Goal: Task Accomplishment & Management: Use online tool/utility

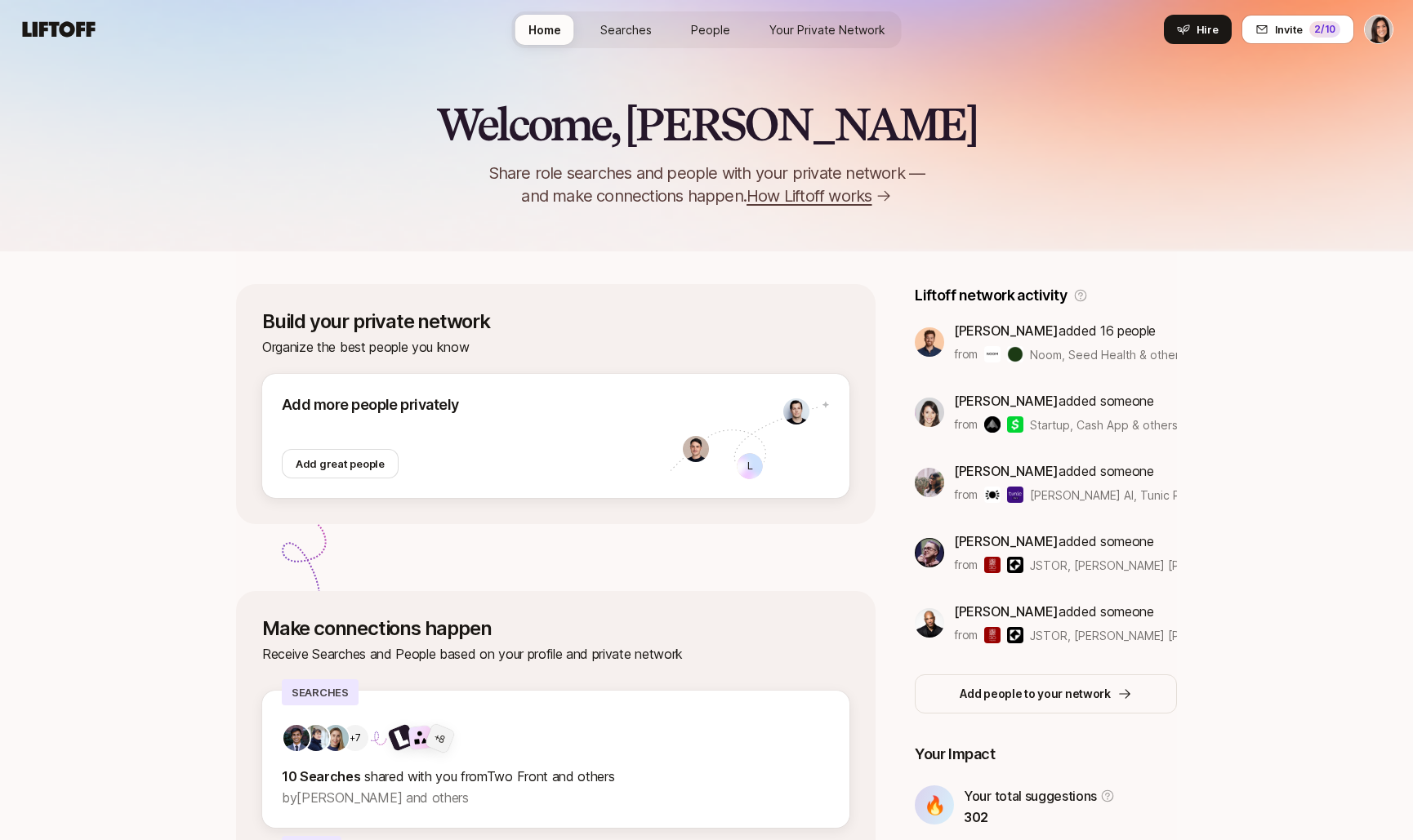
click at [637, 24] on span "Searches" at bounding box center [626, 29] width 51 height 17
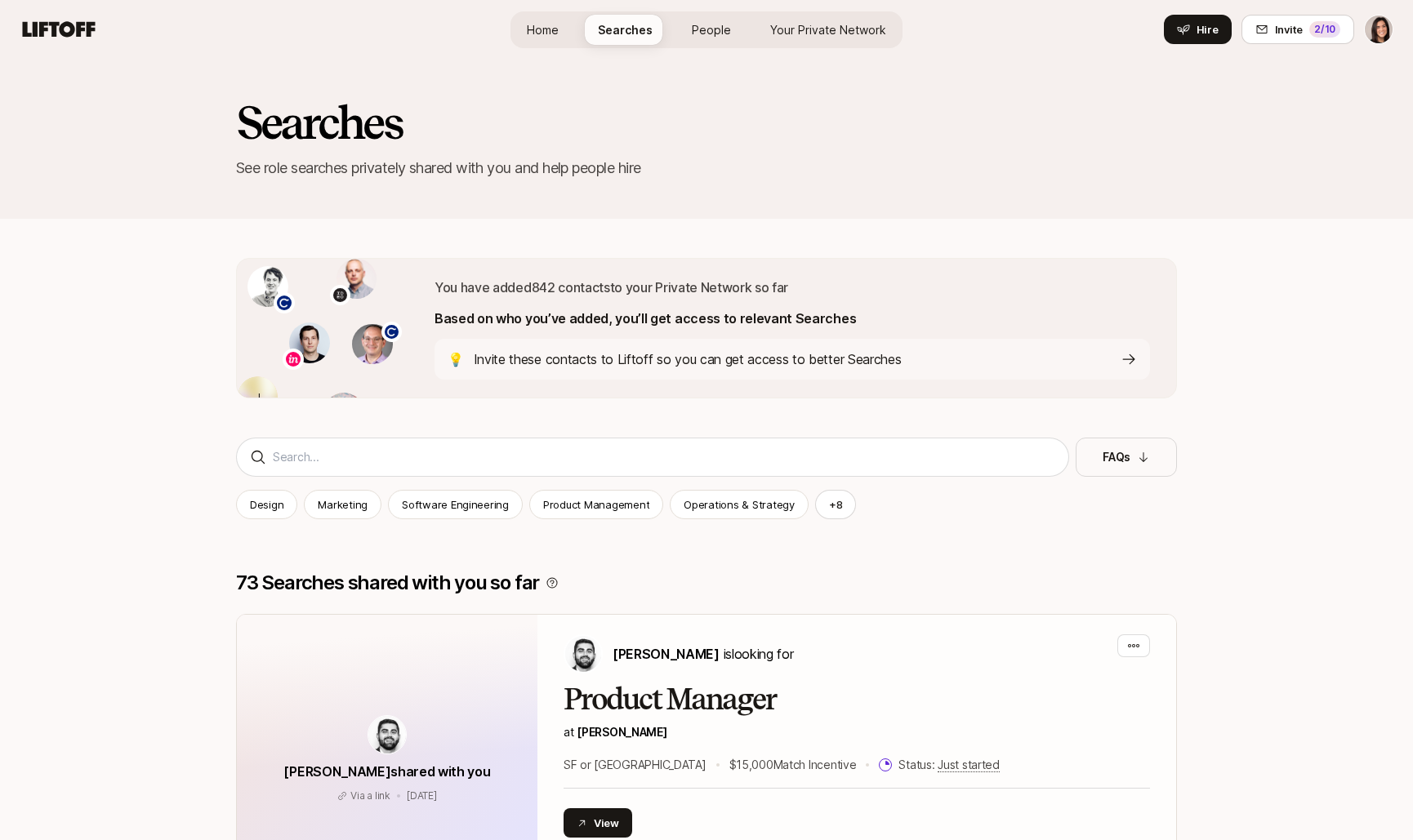
click at [707, 32] on span "People" at bounding box center [711, 29] width 39 height 17
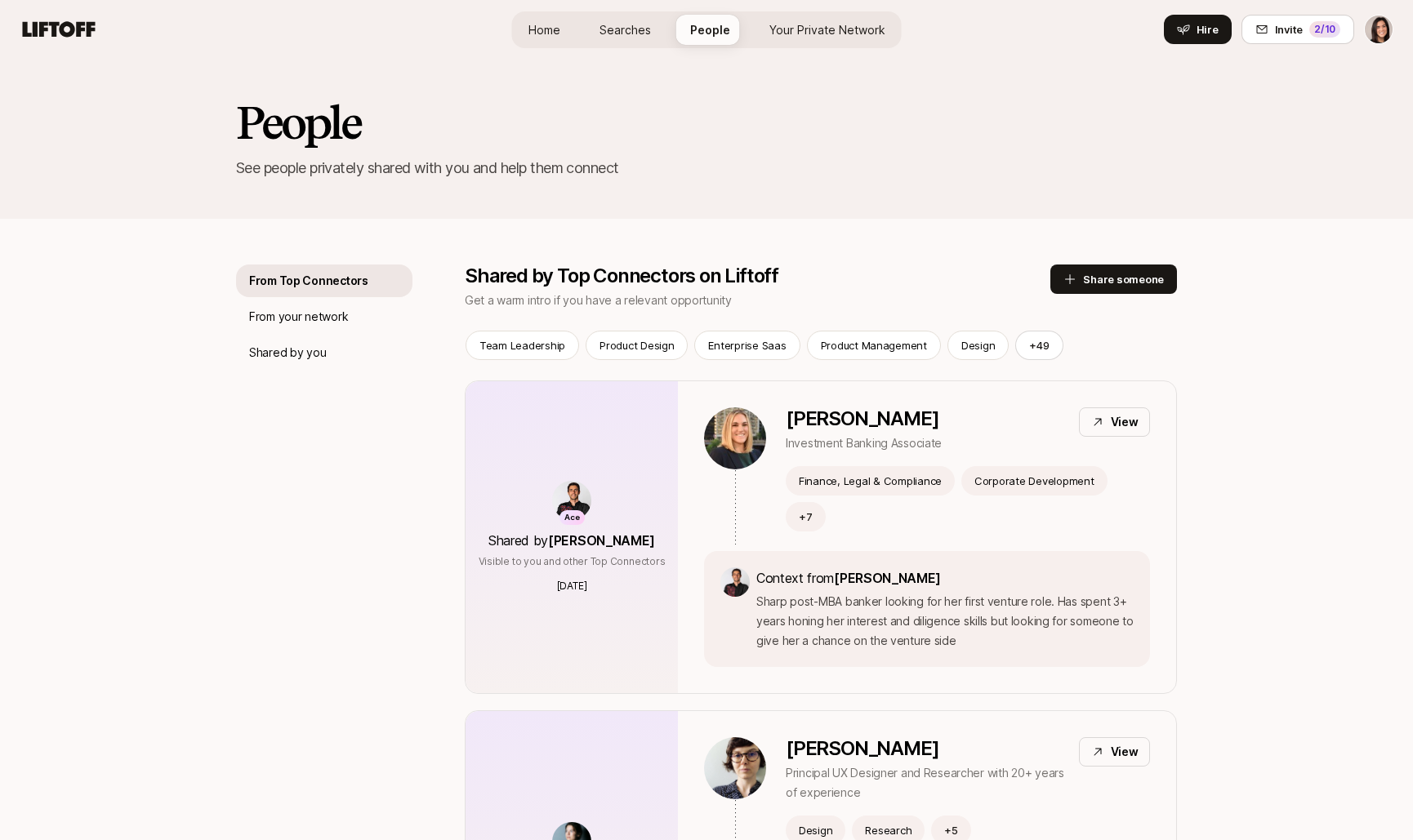
click at [805, 33] on span "Your Private Network" at bounding box center [828, 29] width 116 height 17
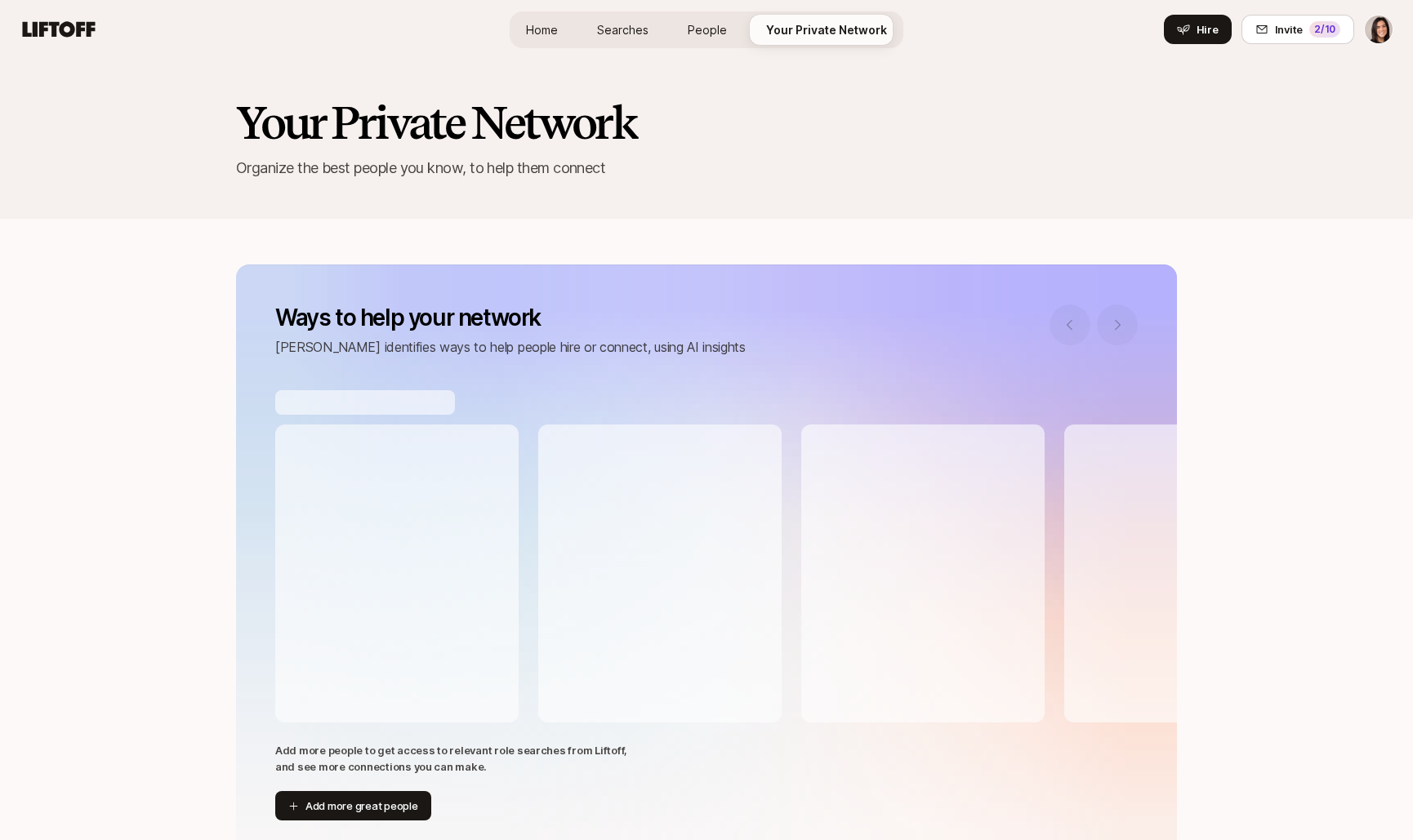
click at [720, 21] on span "People" at bounding box center [707, 29] width 39 height 17
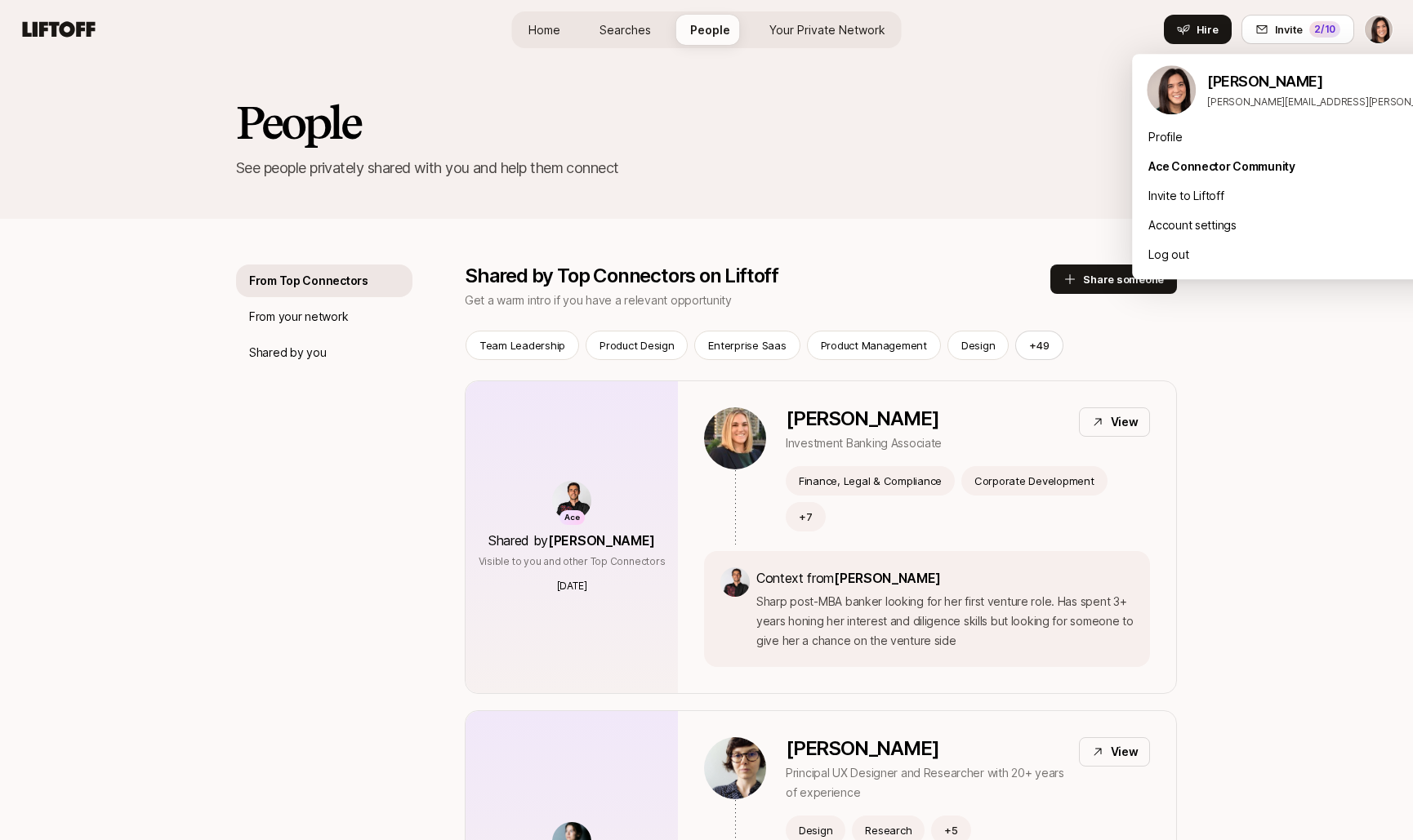
click at [1373, 31] on html "Home Searches People Your Private Network Hire Home Searches People Your Privat…" at bounding box center [706, 420] width 1413 height 840
click at [1209, 259] on div "Log out" at bounding box center [1333, 255] width 404 height 29
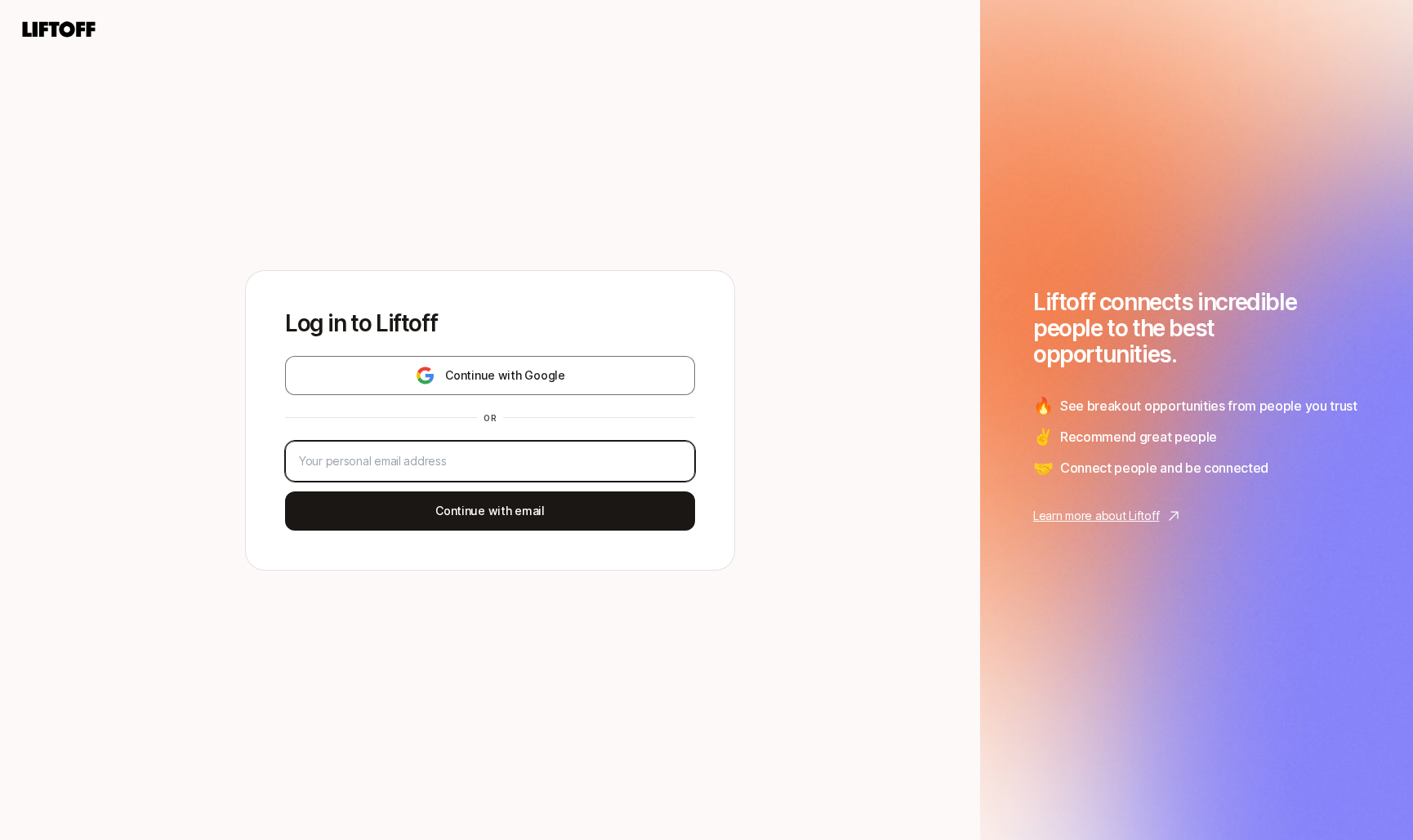
click at [582, 467] on input "email" at bounding box center [490, 461] width 382 height 20
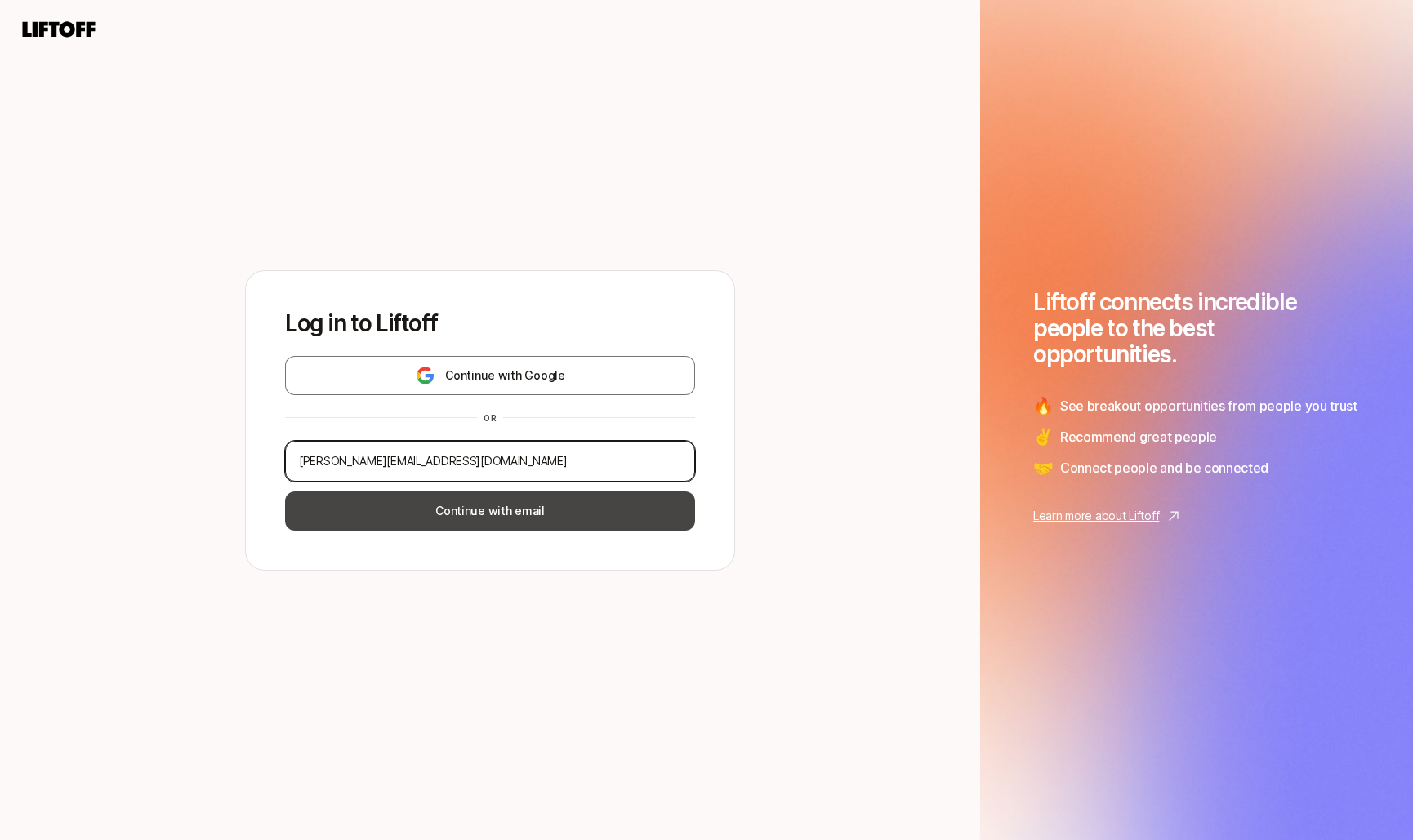
type input "[PERSON_NAME][EMAIL_ADDRESS][DOMAIN_NAME]"
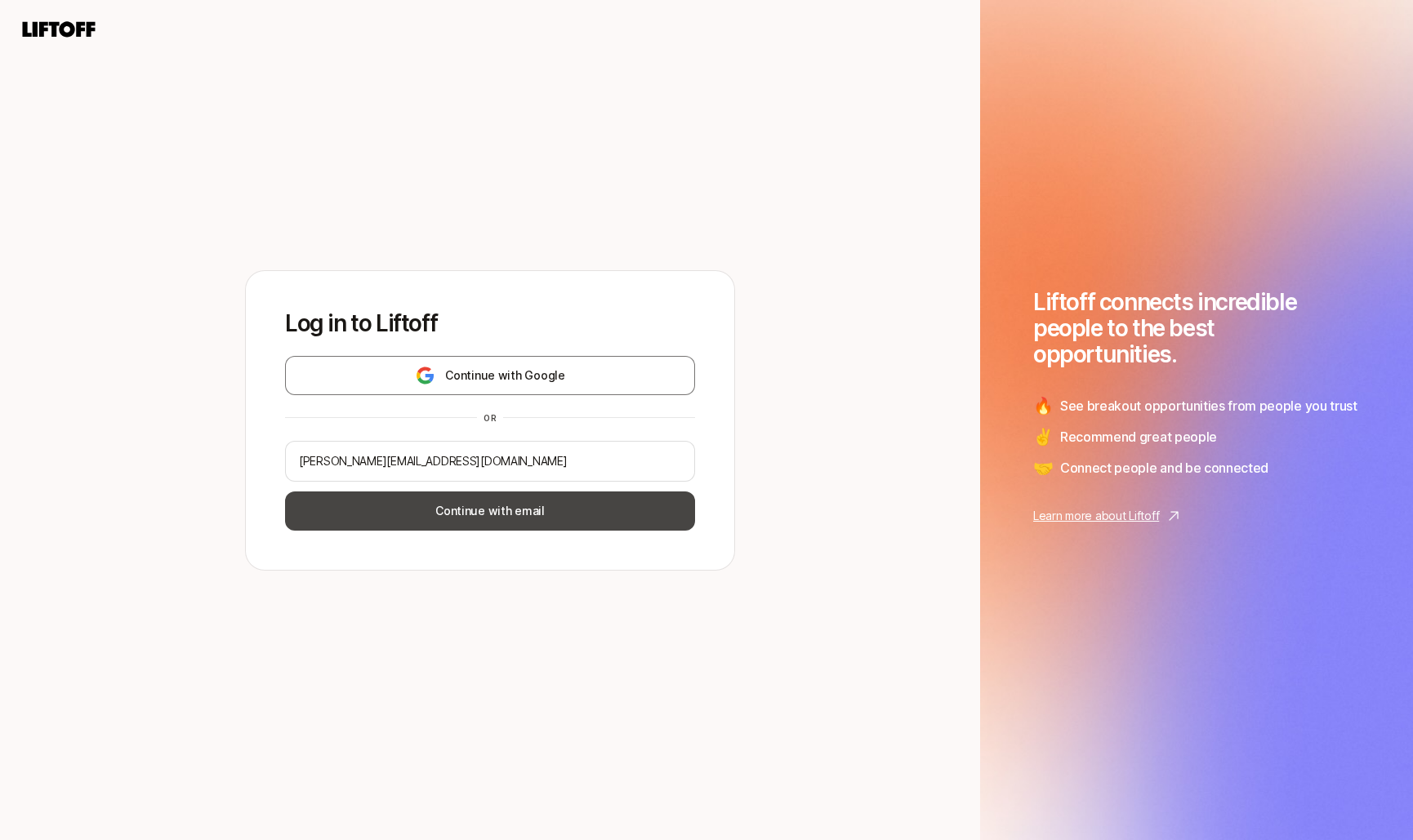
click at [519, 516] on button "Continue with email" at bounding box center [490, 510] width 411 height 39
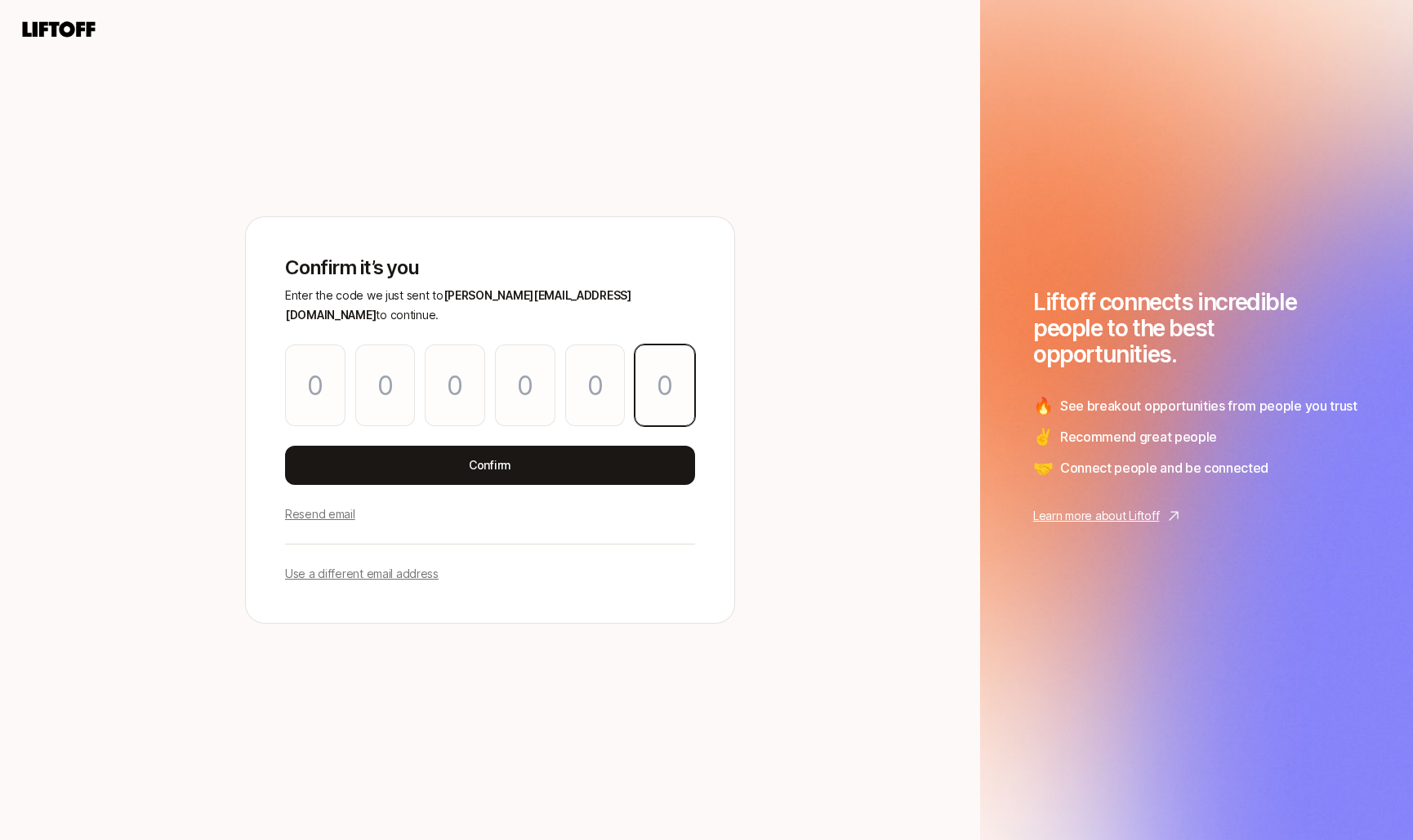
paste input "5"
type input "4"
type input "8"
type input "4"
type input "7"
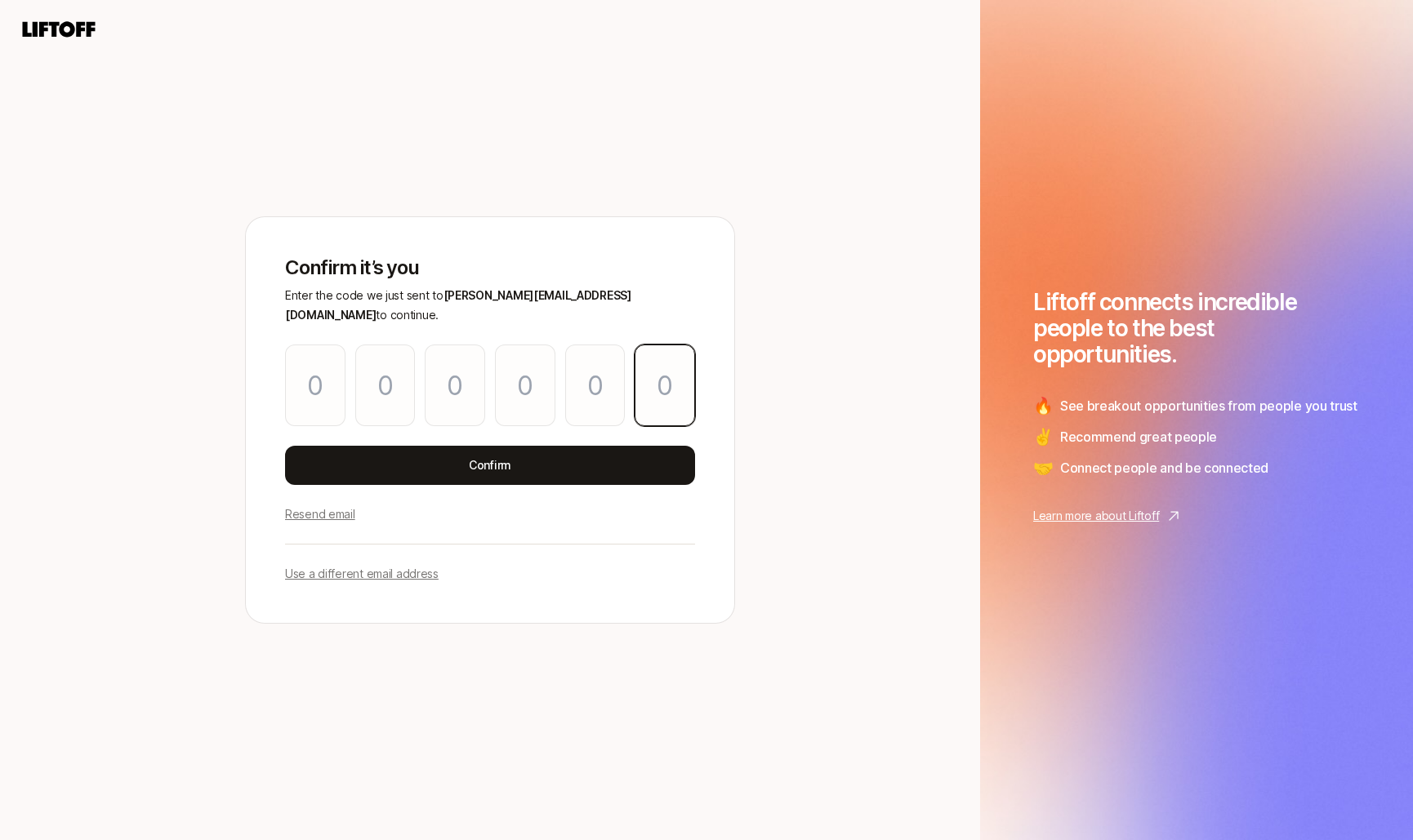
type input "7"
type input "5"
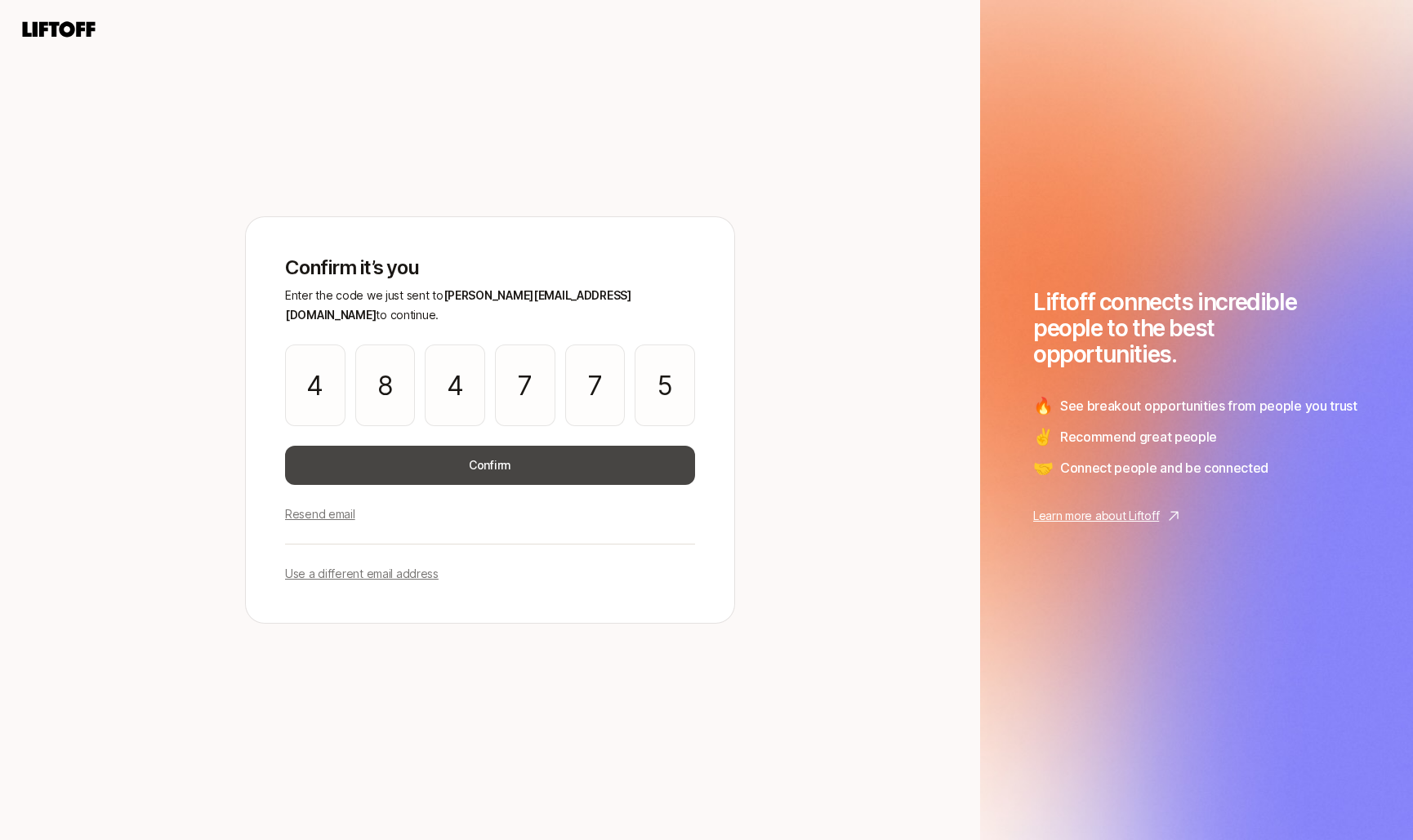
click at [567, 446] on button "Confirm" at bounding box center [490, 465] width 411 height 39
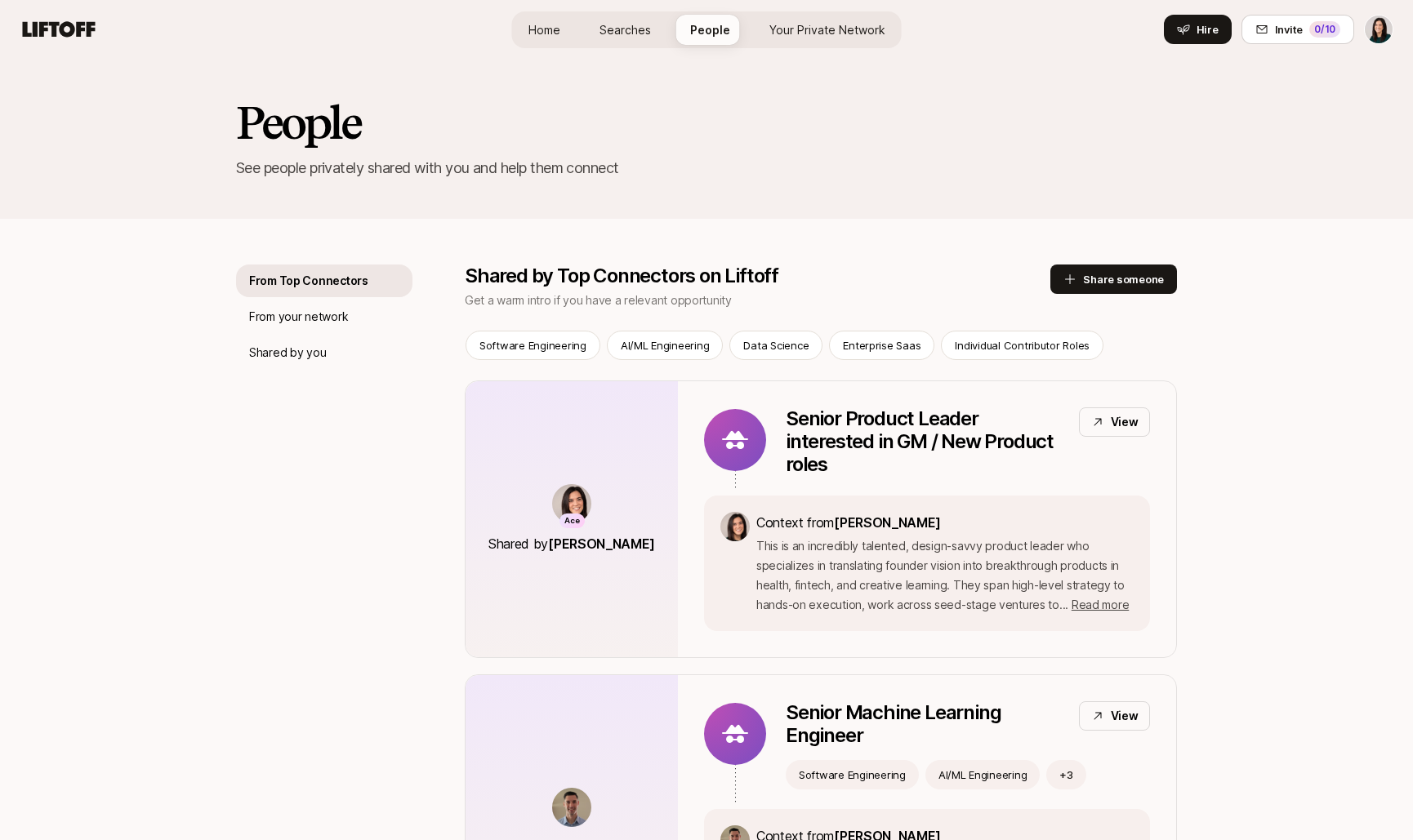
click at [555, 30] on span "Home" at bounding box center [544, 29] width 32 height 17
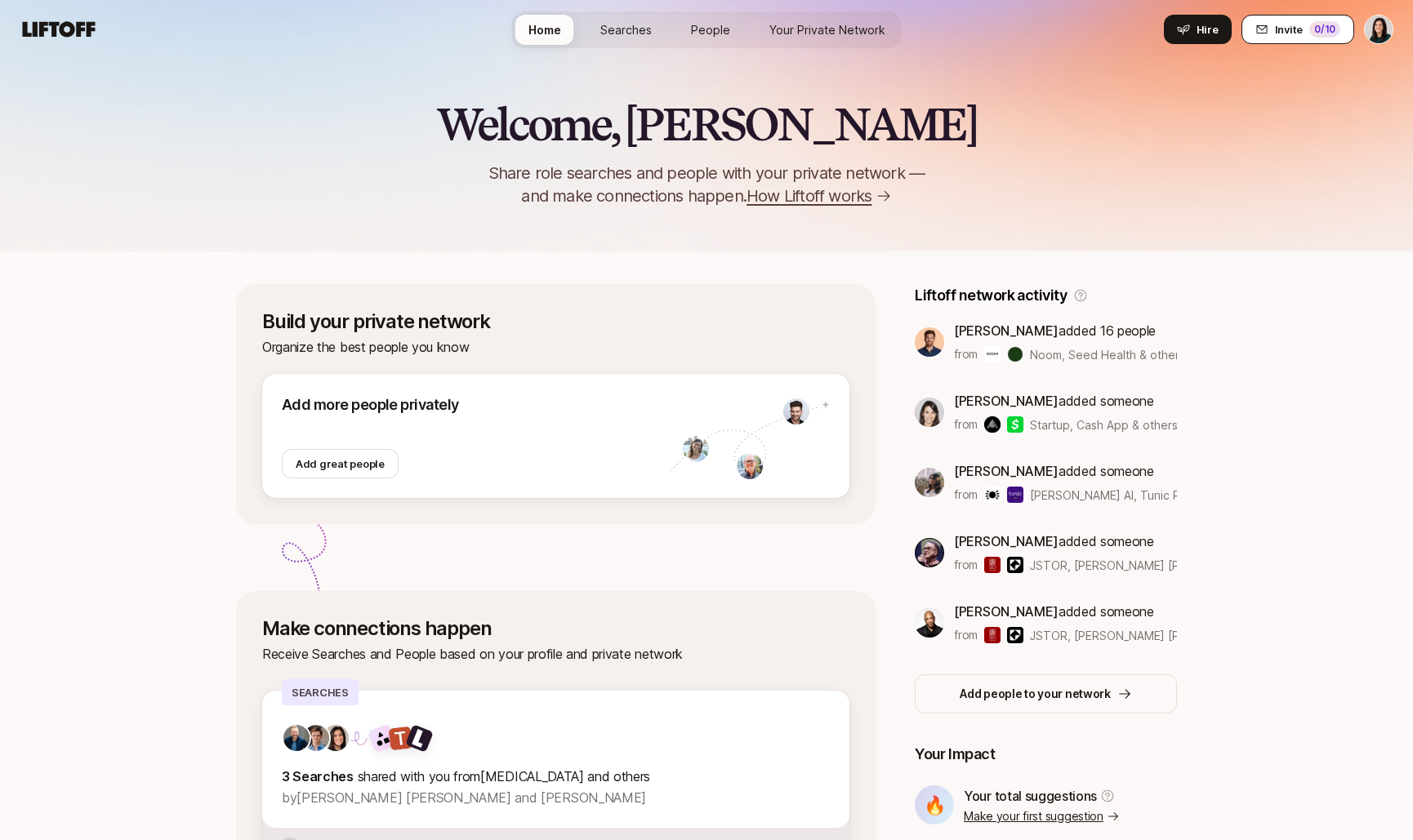
click at [1315, 24] on div "0 /10" at bounding box center [1325, 29] width 31 height 16
click at [1323, 32] on div "0 /10" at bounding box center [1325, 29] width 31 height 16
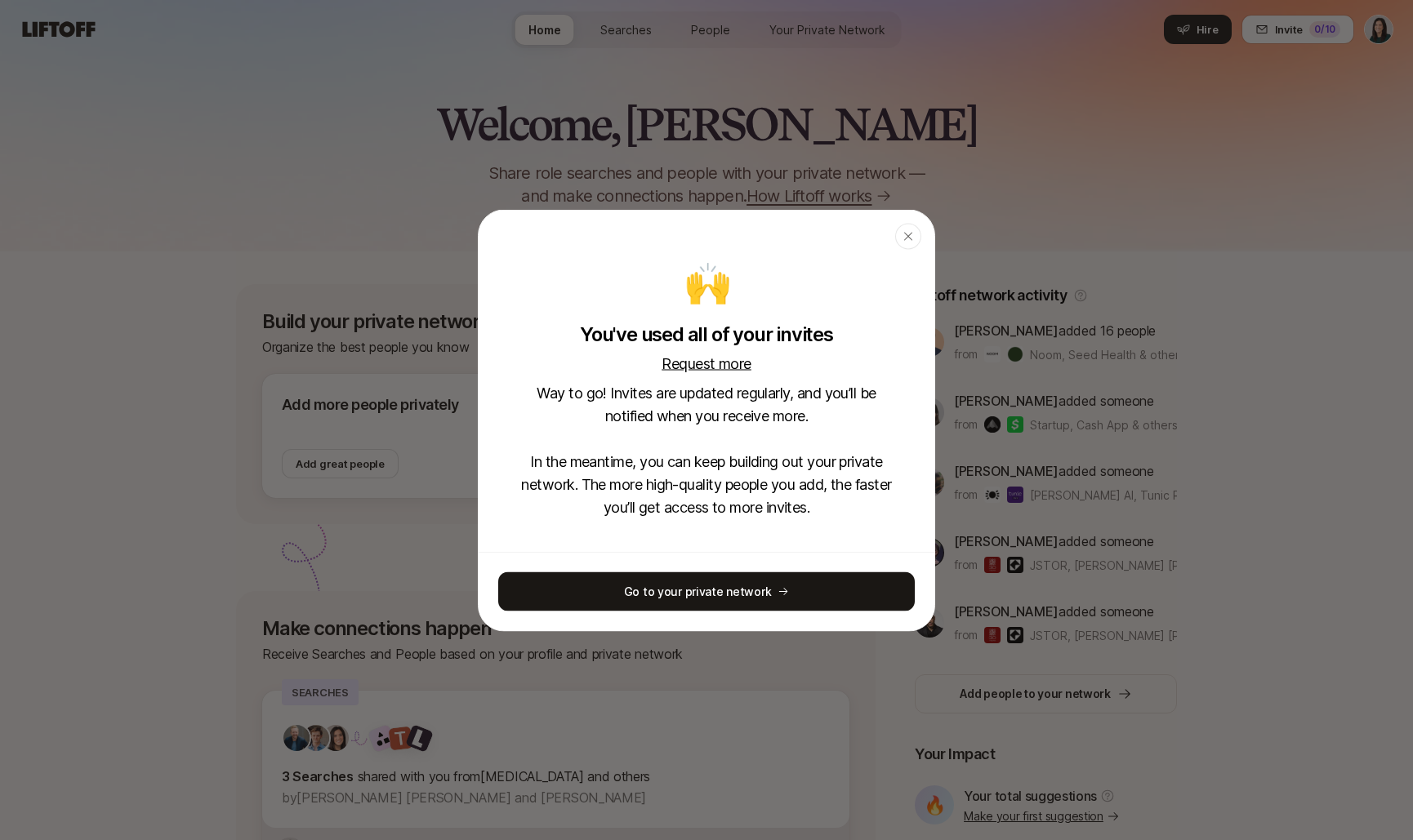
click at [721, 370] on p "Request more" at bounding box center [706, 363] width 90 height 23
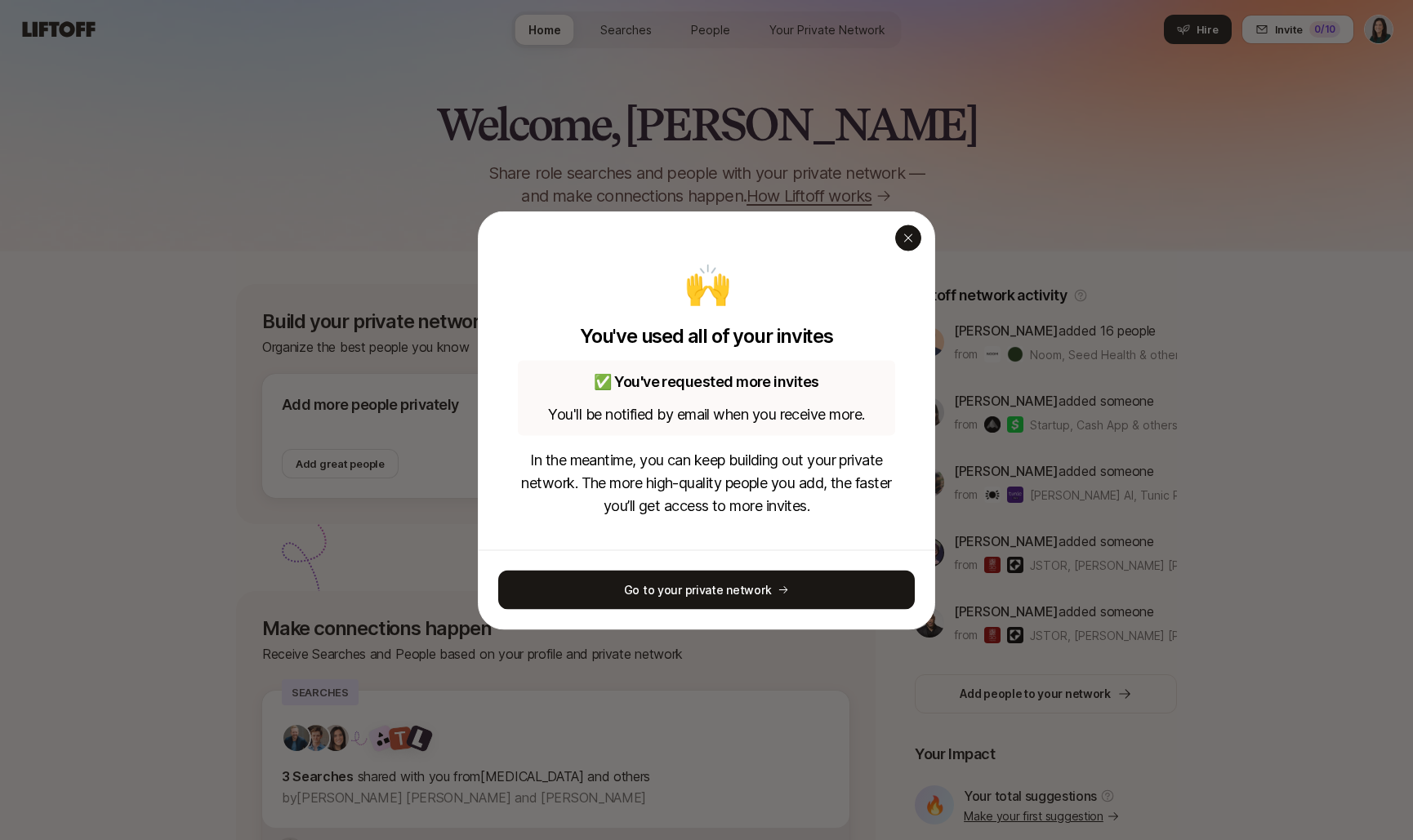
click at [920, 237] on div "button" at bounding box center [908, 238] width 27 height 27
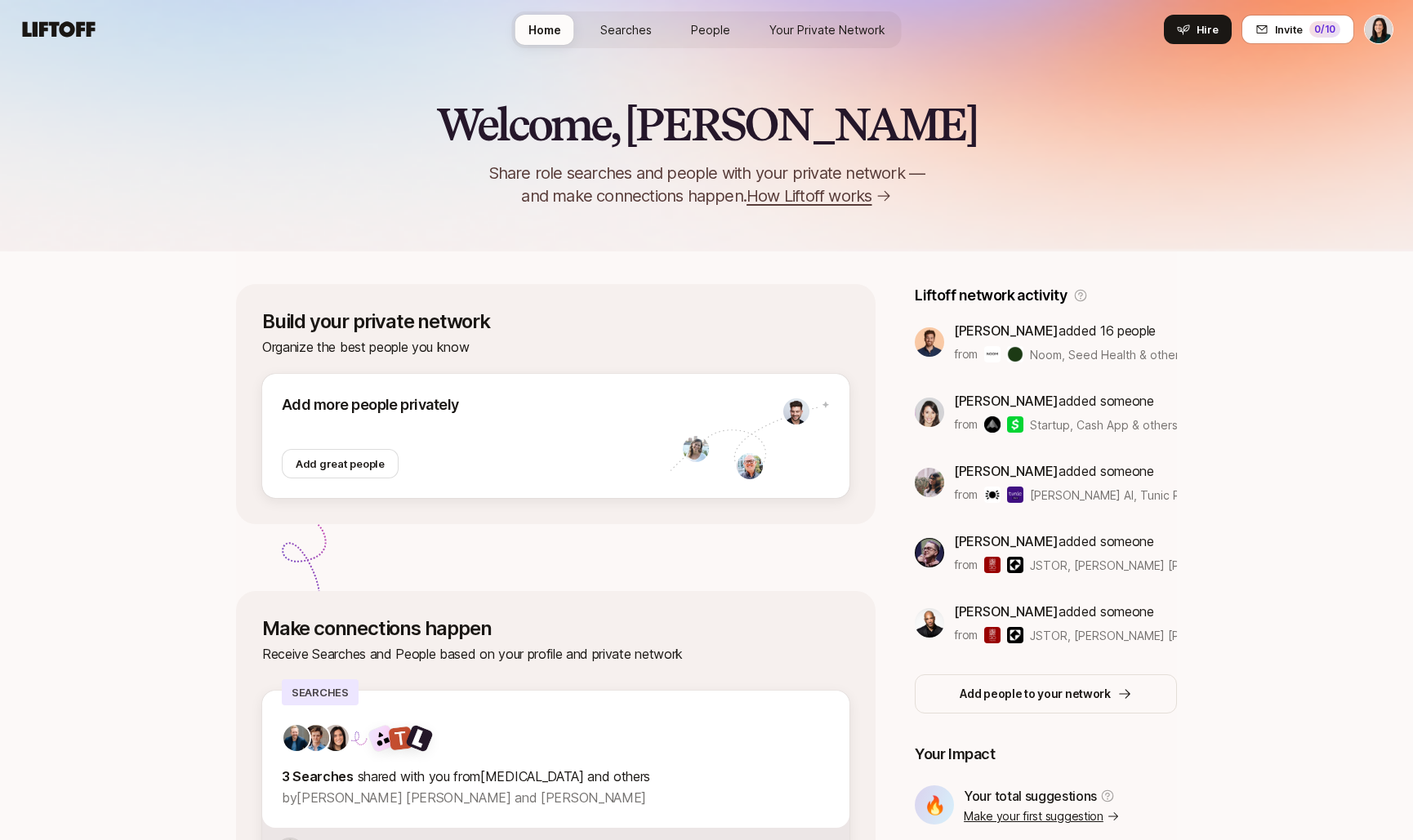
click at [662, 26] on link "Searches" at bounding box center [626, 29] width 78 height 30
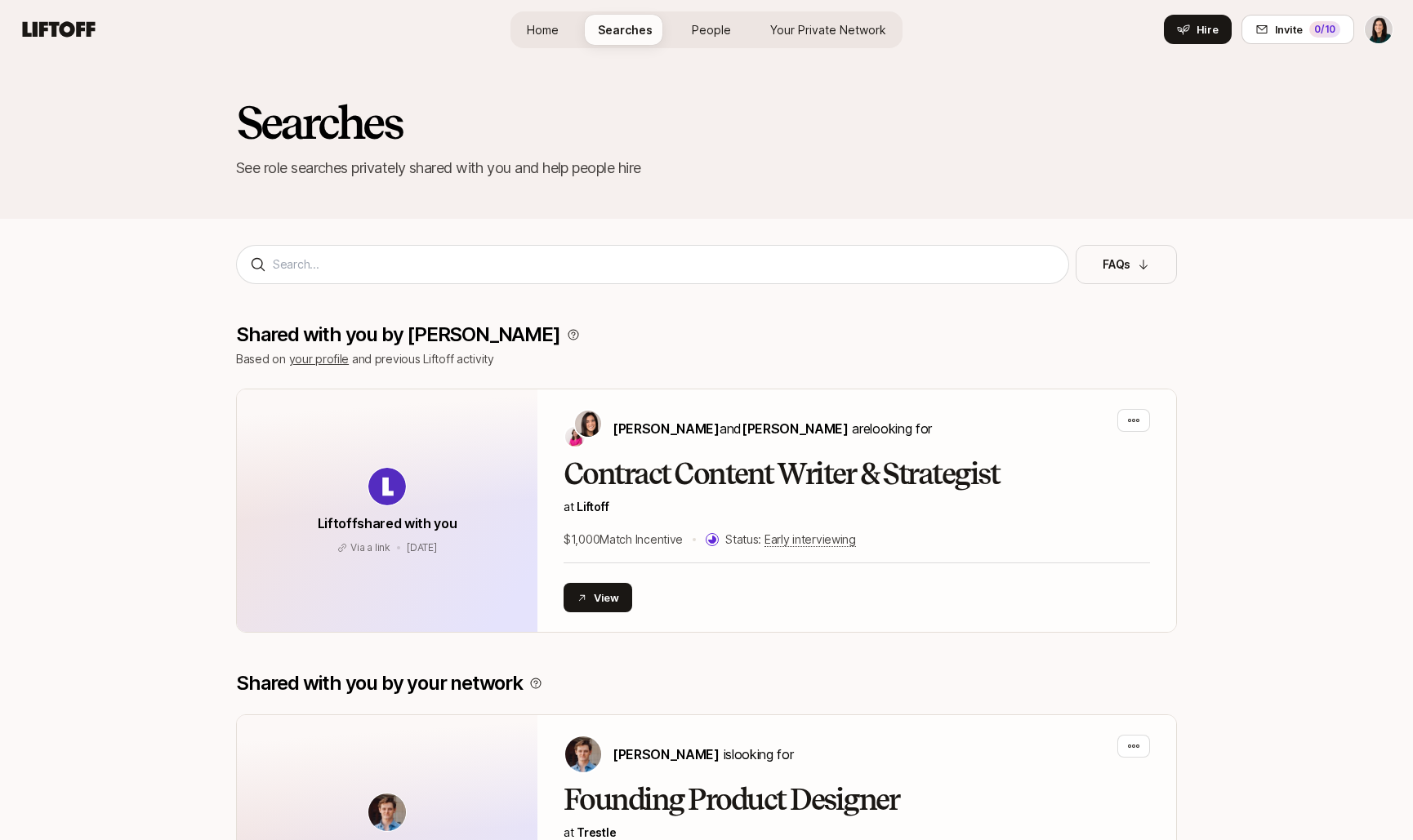
click at [711, 25] on span "People" at bounding box center [711, 29] width 39 height 17
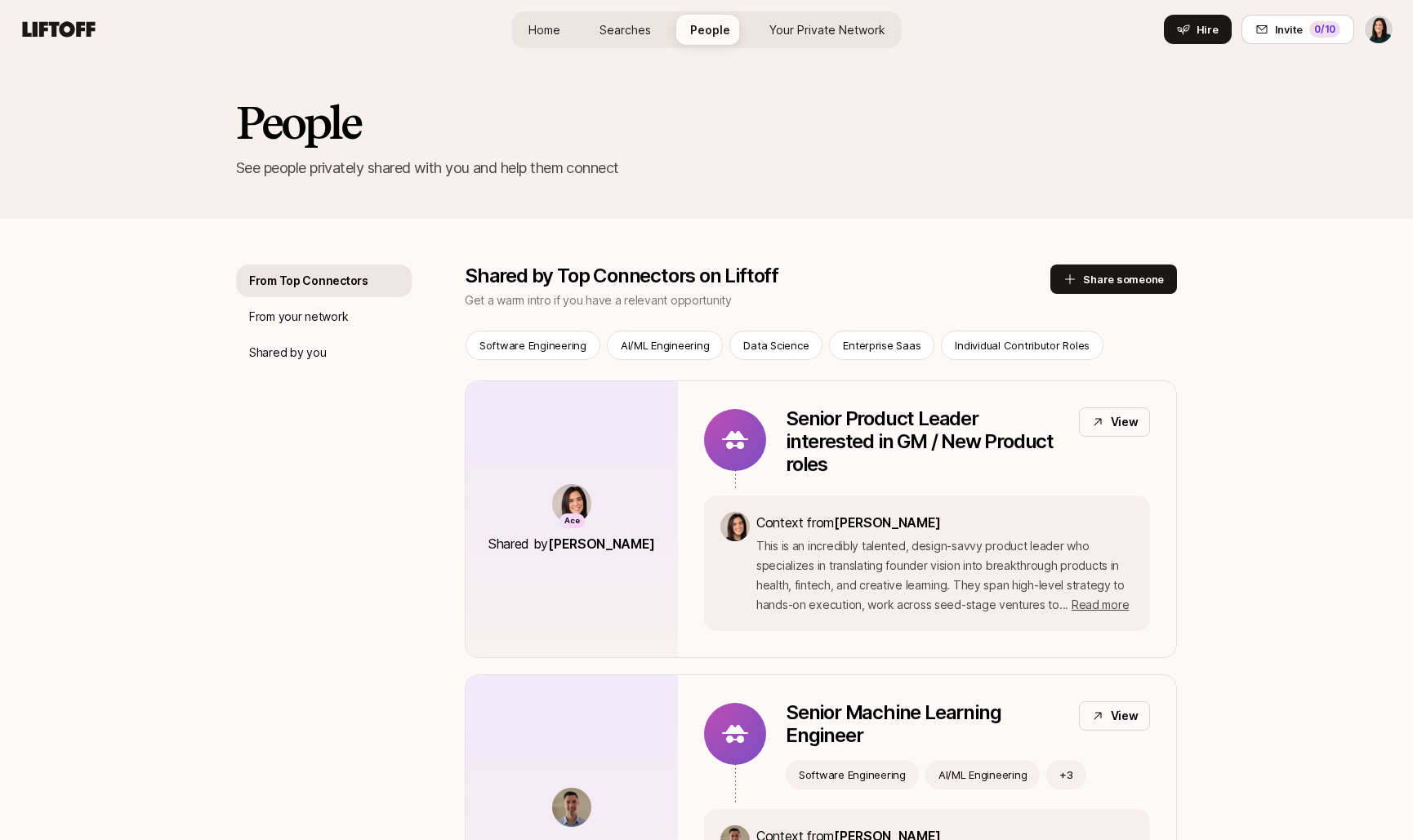
click at [825, 26] on span "Your Private Network" at bounding box center [828, 29] width 116 height 17
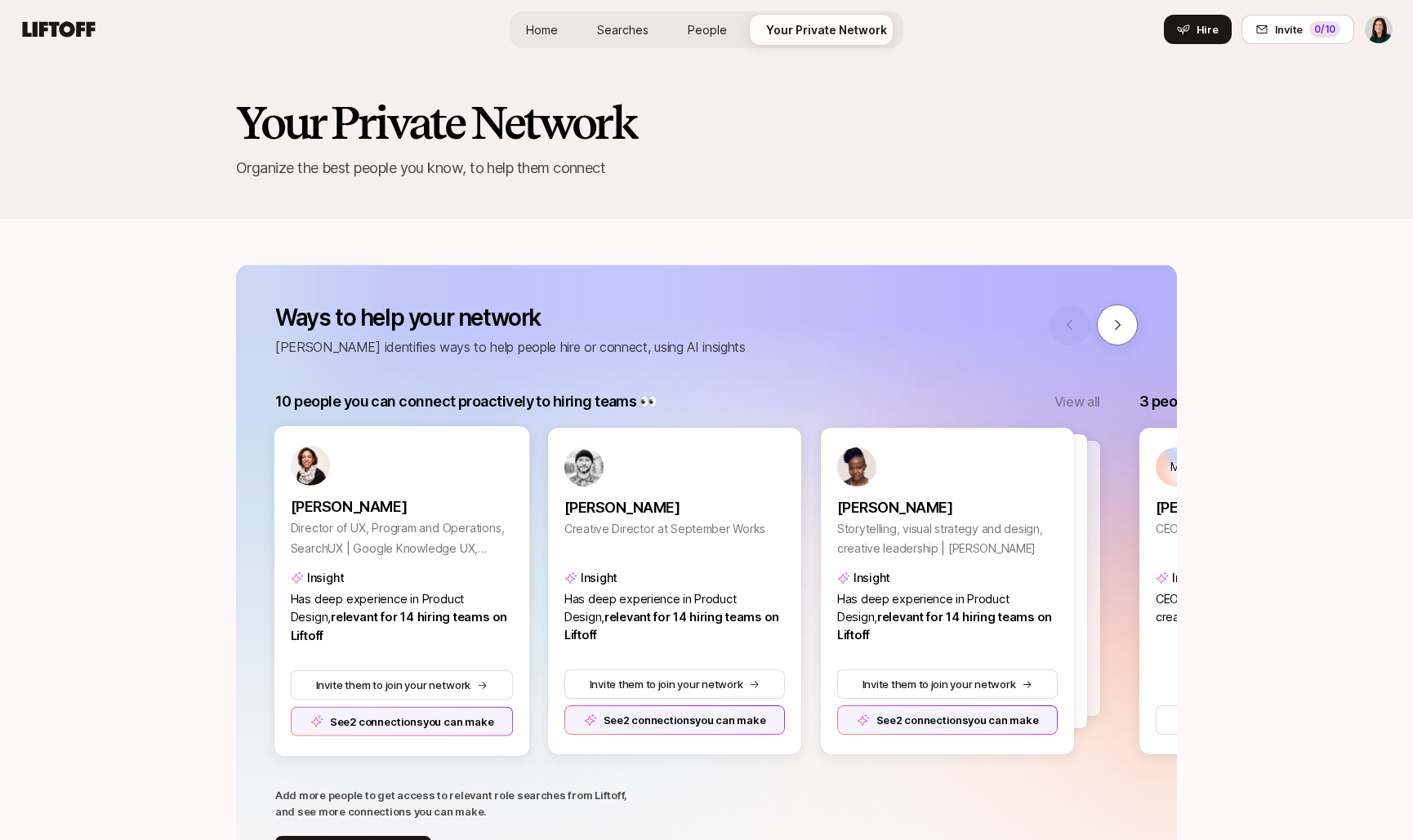
click at [493, 732] on div "See 2 connections you can make" at bounding box center [402, 721] width 223 height 29
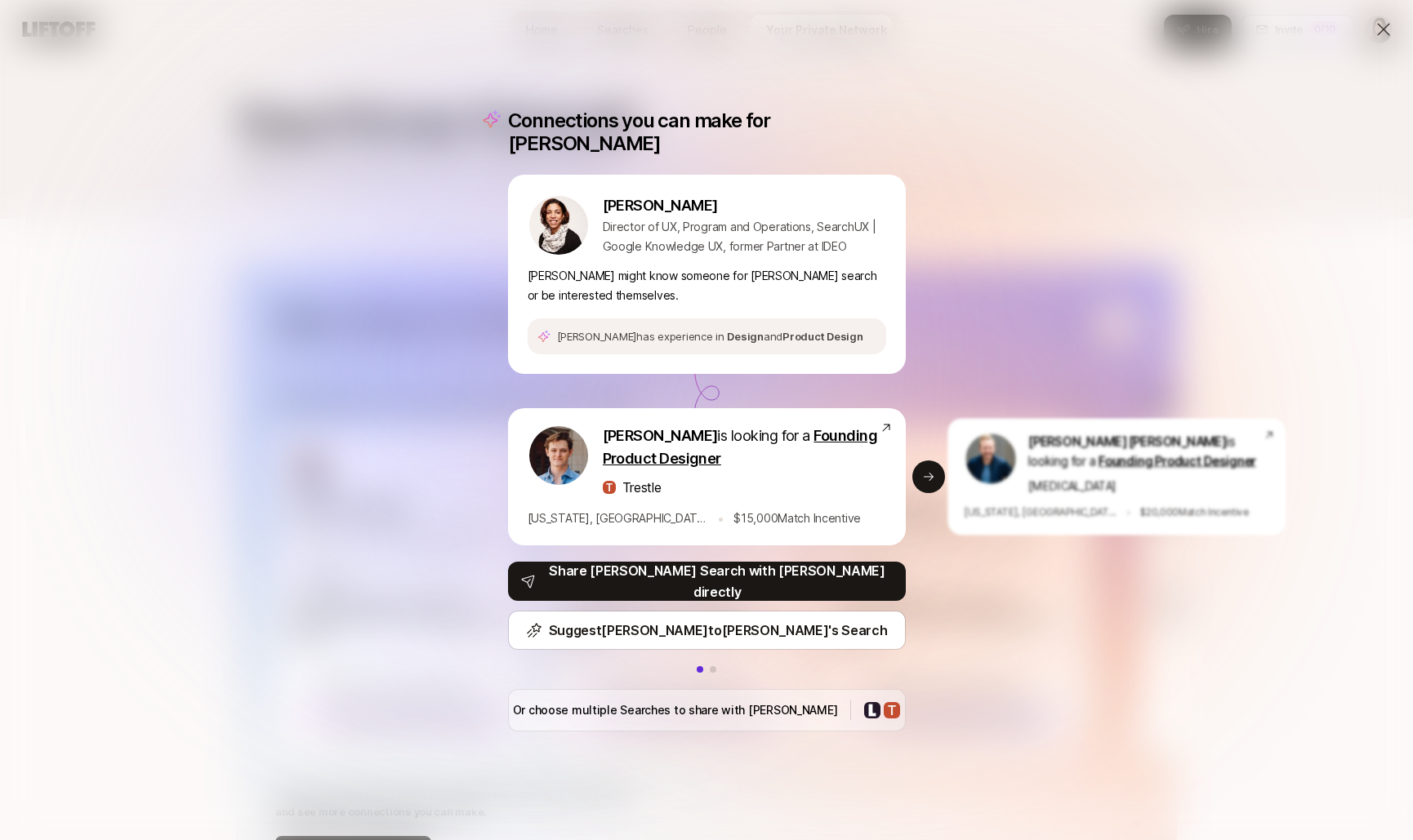
click at [143, 573] on div "Connections you can make for [PERSON_NAME] [PERSON_NAME] Director of UX, Progra…" at bounding box center [706, 420] width 1413 height 840
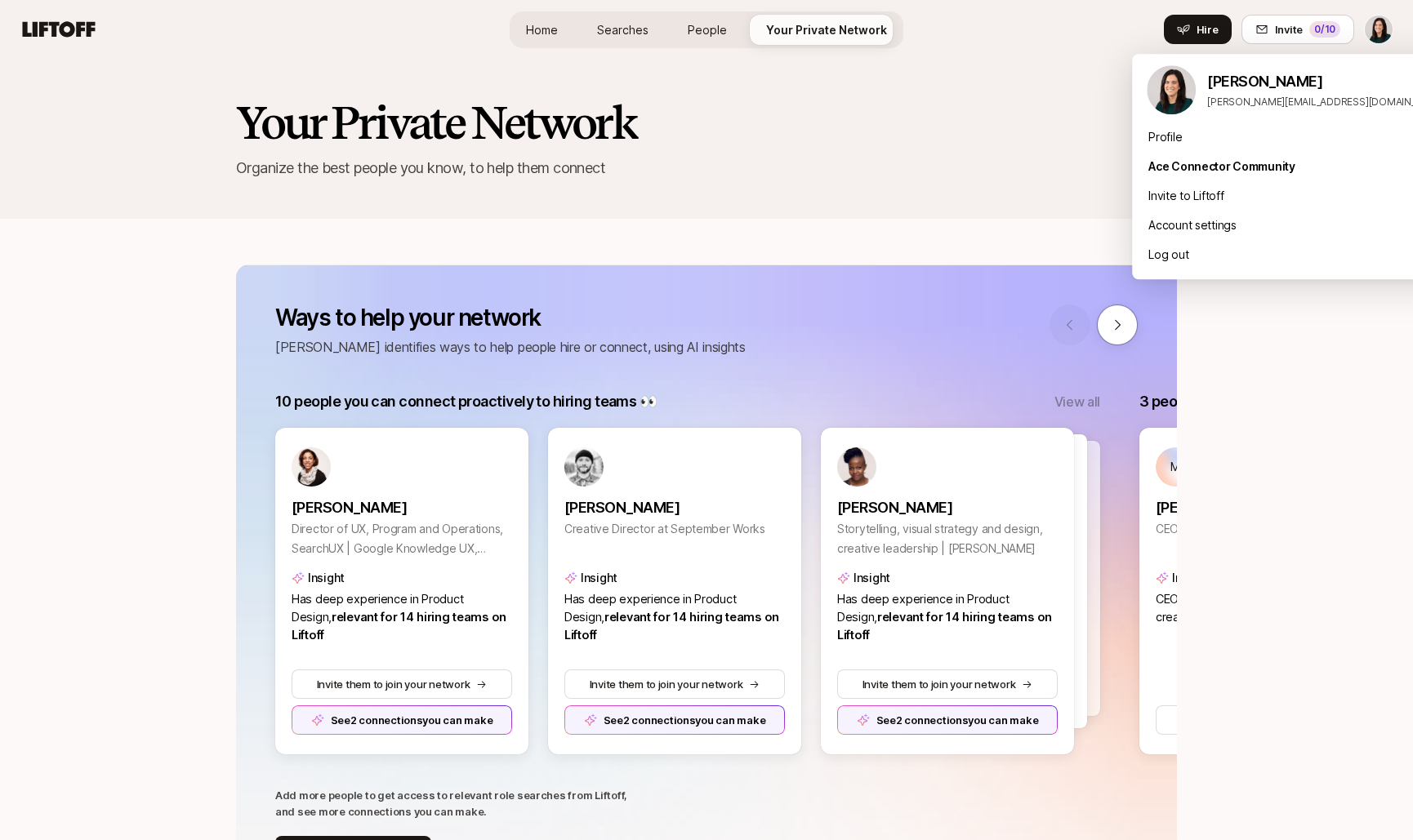
click at [1376, 34] on html "Home Searches People Your Private Network Hire Home Searches People Your Privat…" at bounding box center [706, 420] width 1413 height 840
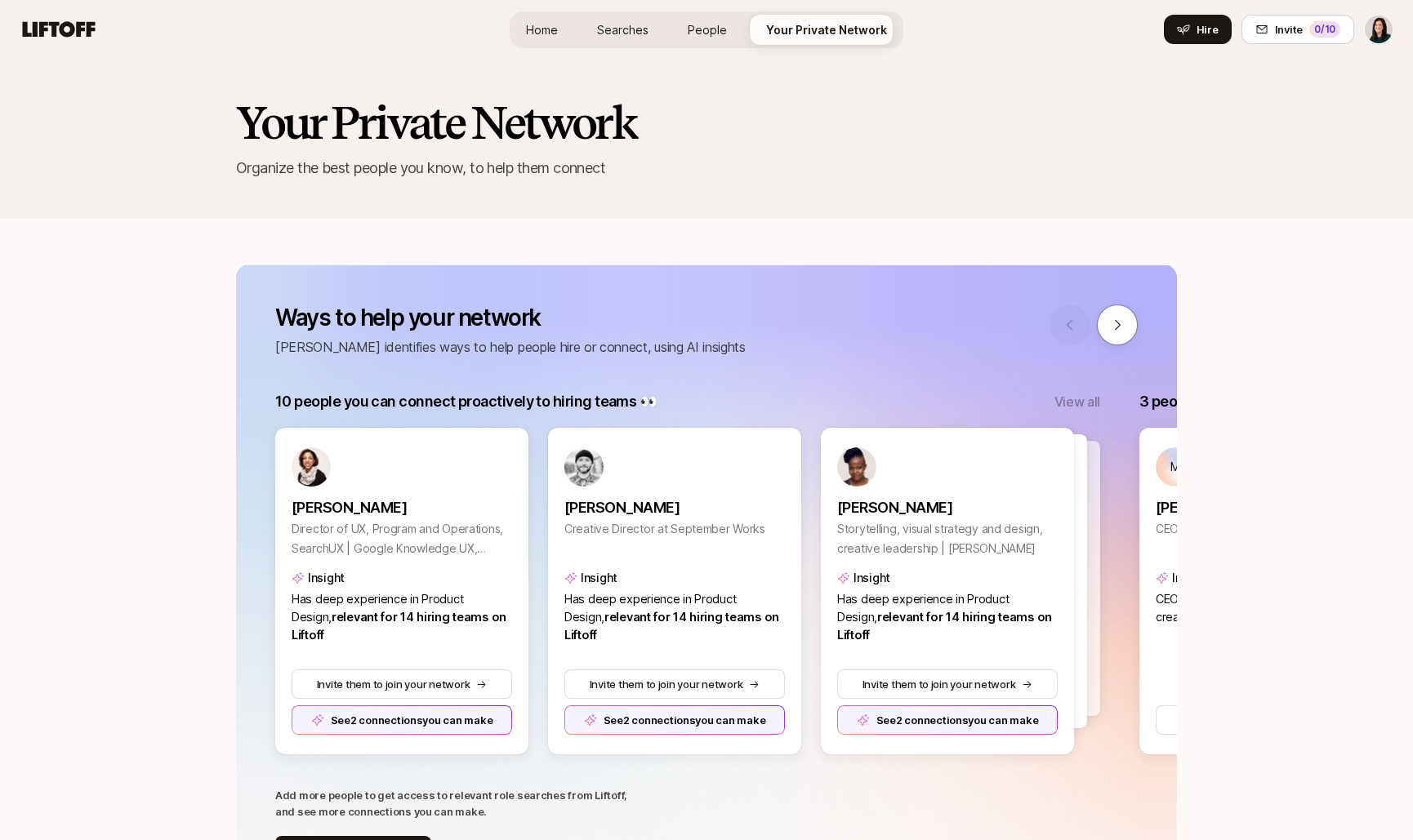
click at [675, 36] on div "Home Searches People Your Private Network Hire" at bounding box center [706, 29] width 393 height 37
click at [692, 34] on span "People" at bounding box center [707, 29] width 39 height 17
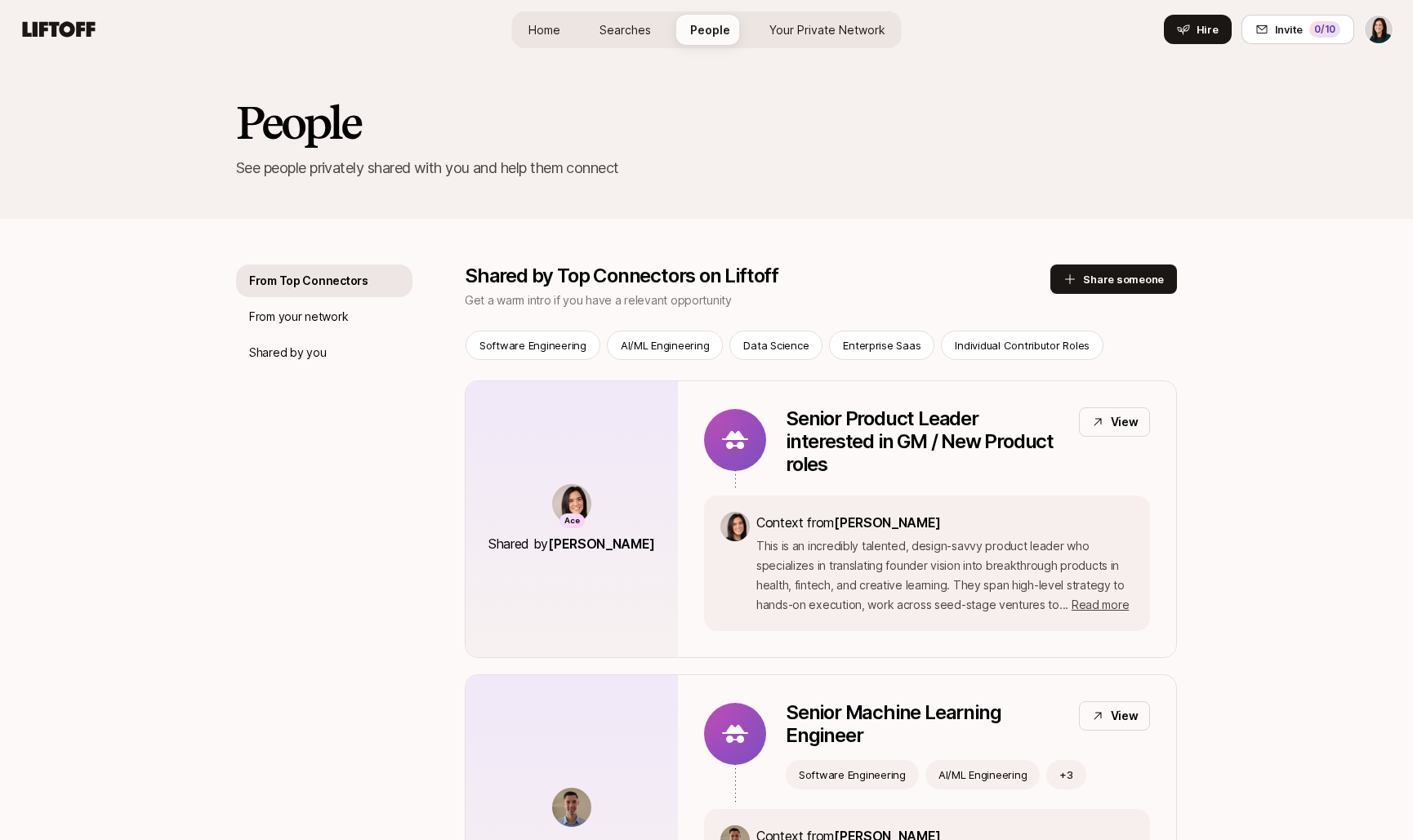
click at [631, 29] on span "Searches" at bounding box center [625, 29] width 51 height 17
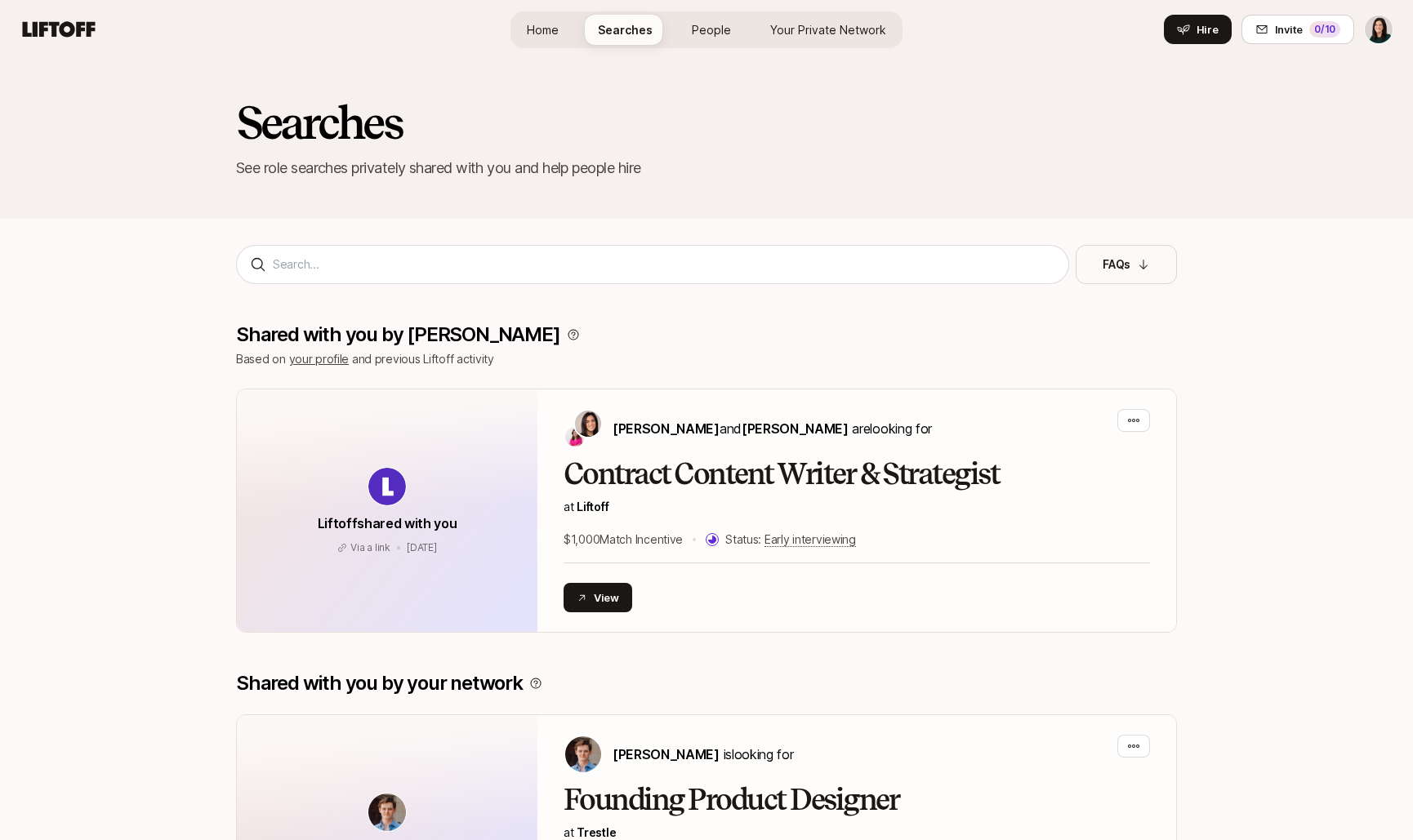
click at [528, 29] on link "Home" at bounding box center [543, 29] width 58 height 30
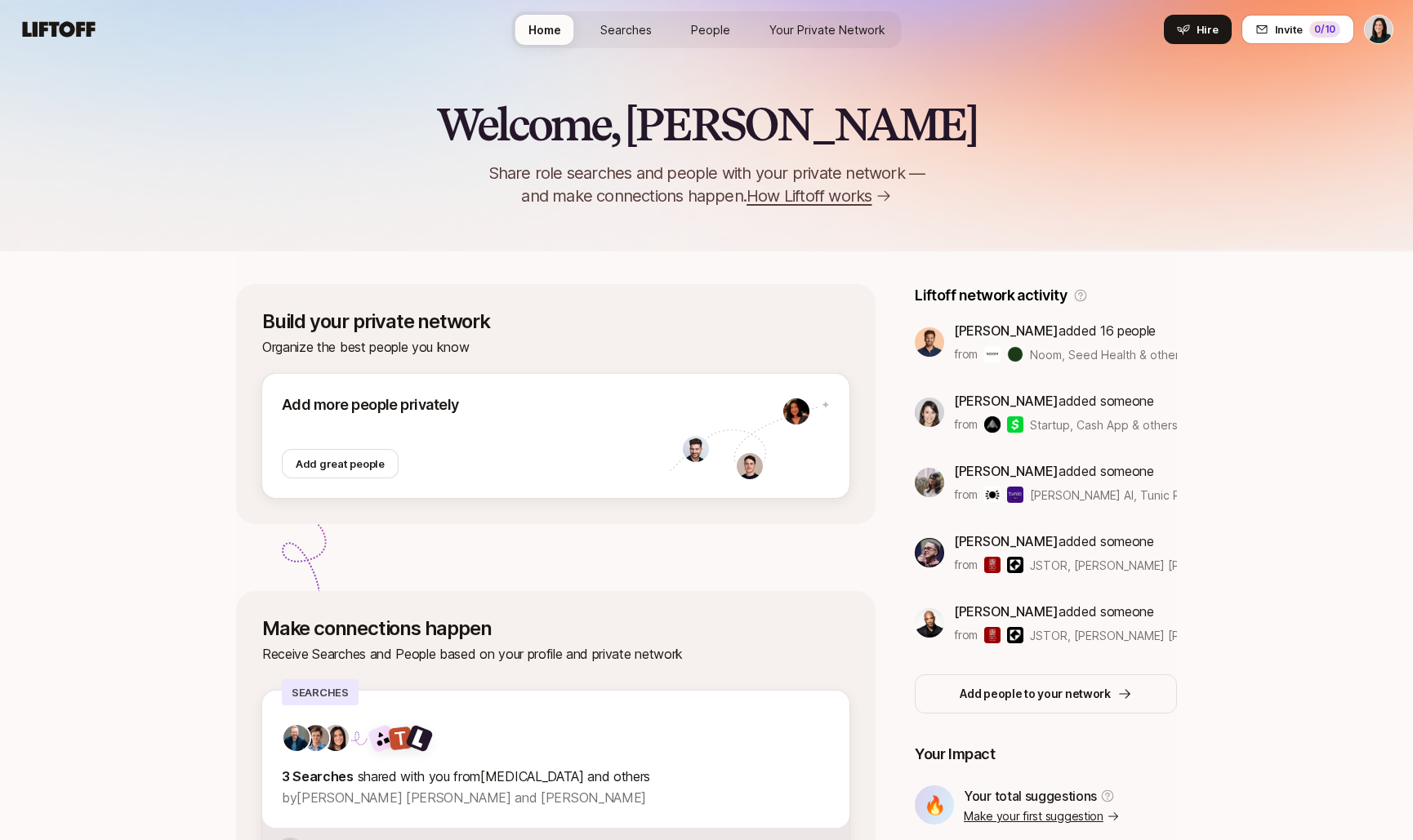
click at [599, 36] on link "Searches" at bounding box center [626, 29] width 78 height 30
